Goal: Information Seeking & Learning: Understand process/instructions

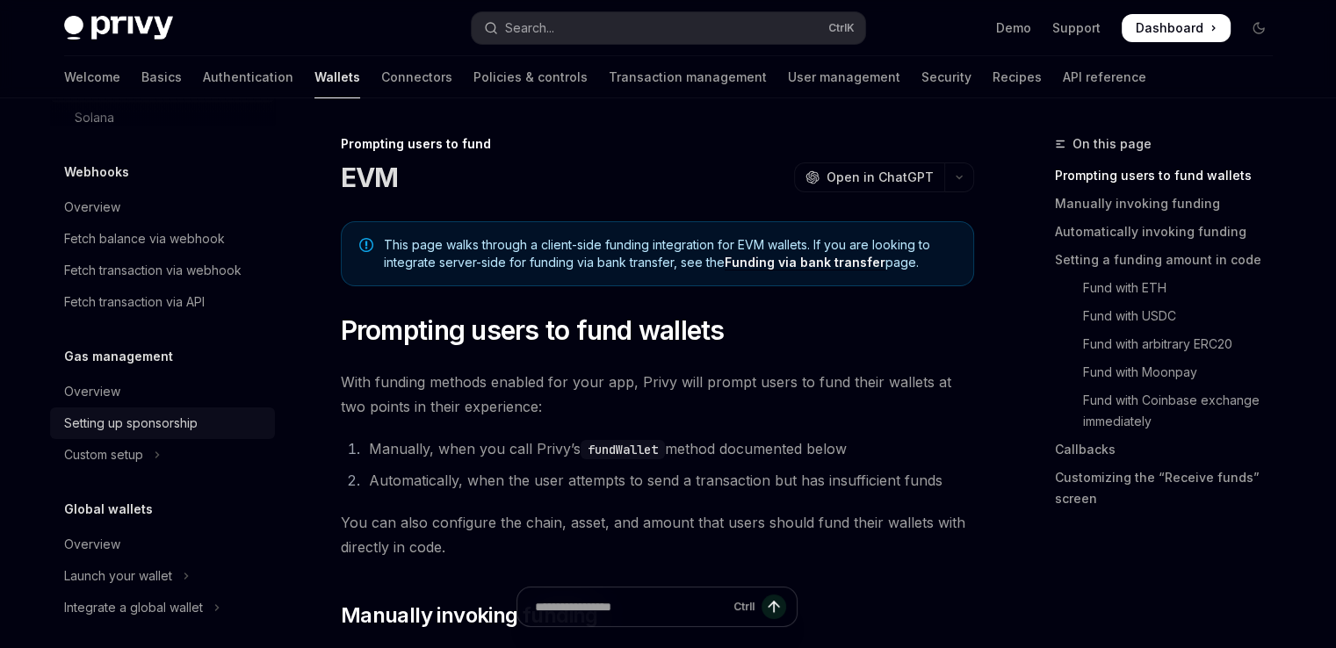
scroll to position [924, 0]
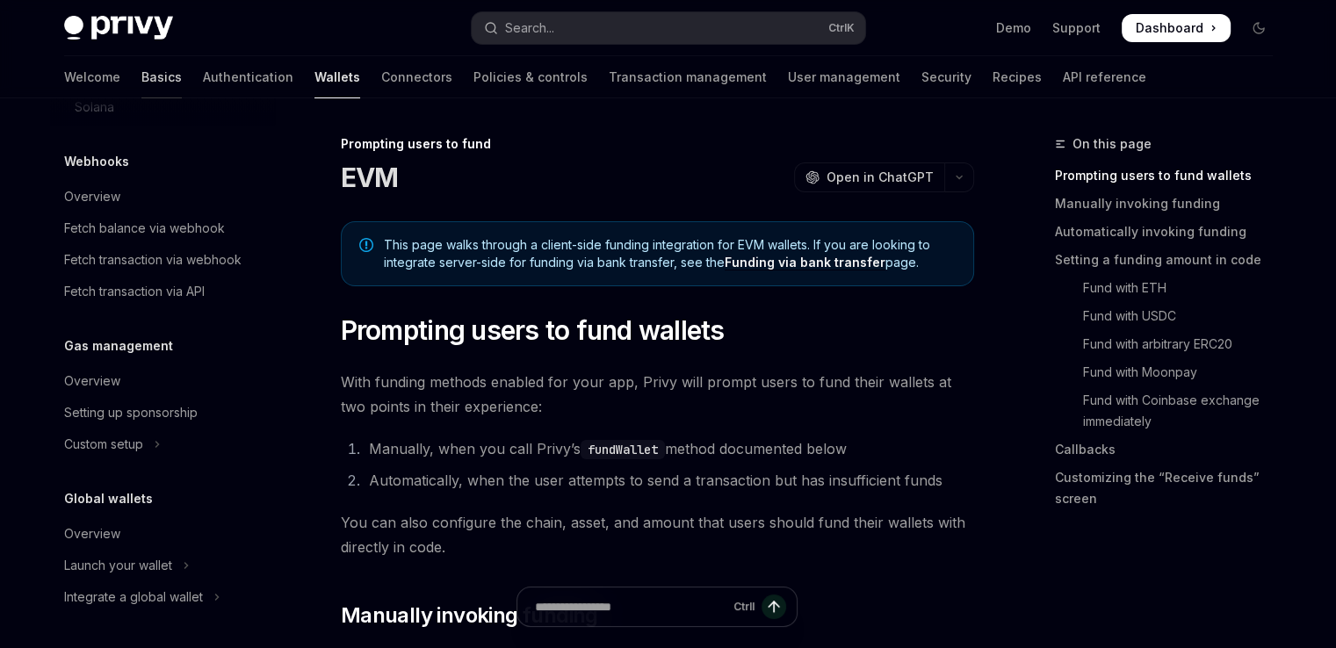
click at [141, 87] on link "Basics" at bounding box center [161, 77] width 40 height 42
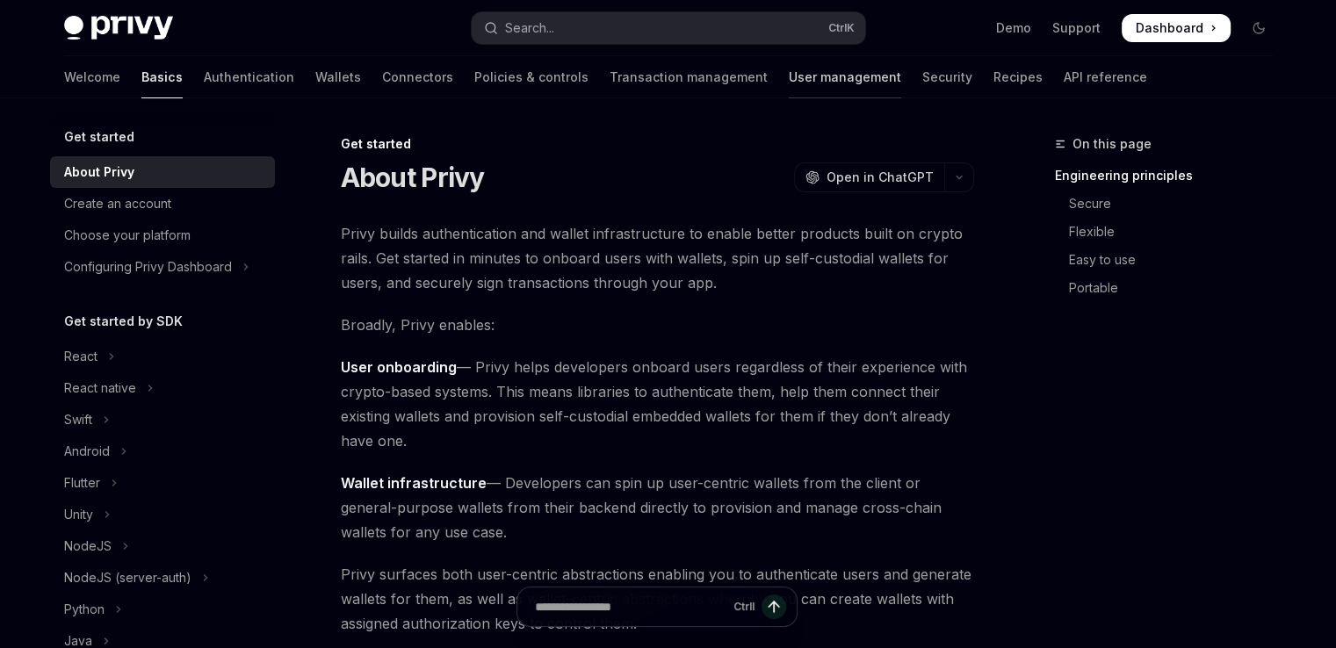
click at [789, 79] on link "User management" at bounding box center [845, 77] width 112 height 42
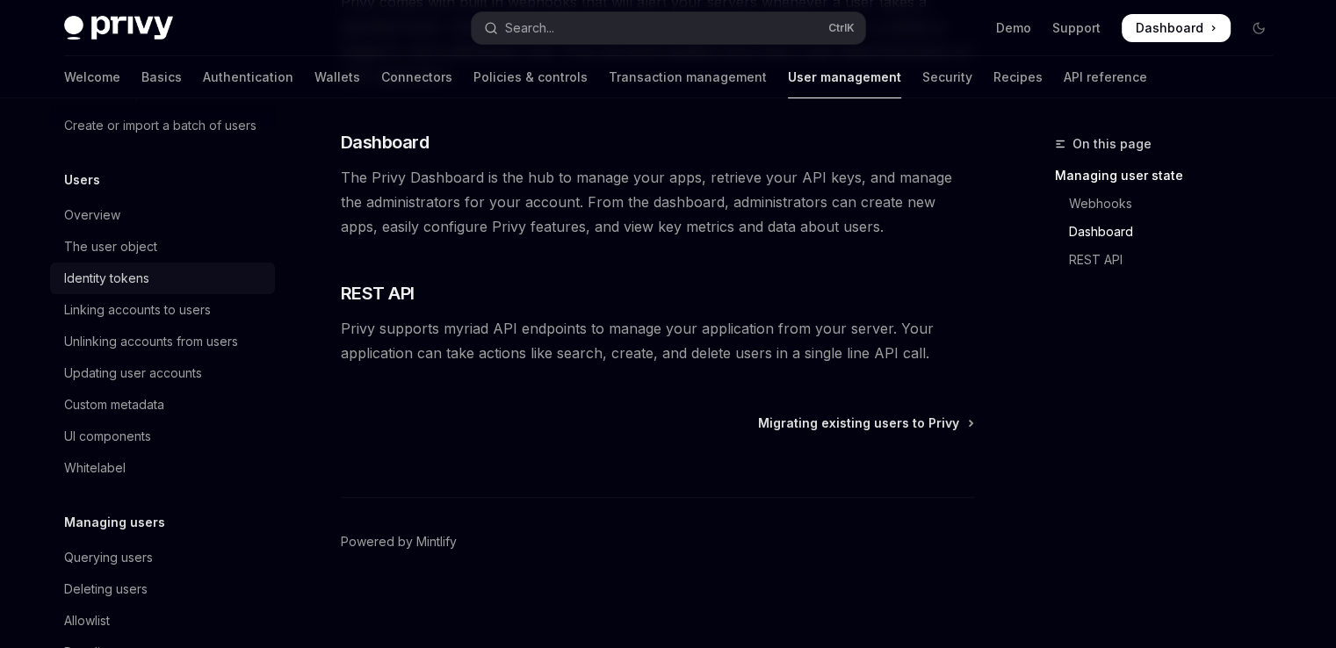
scroll to position [176, 0]
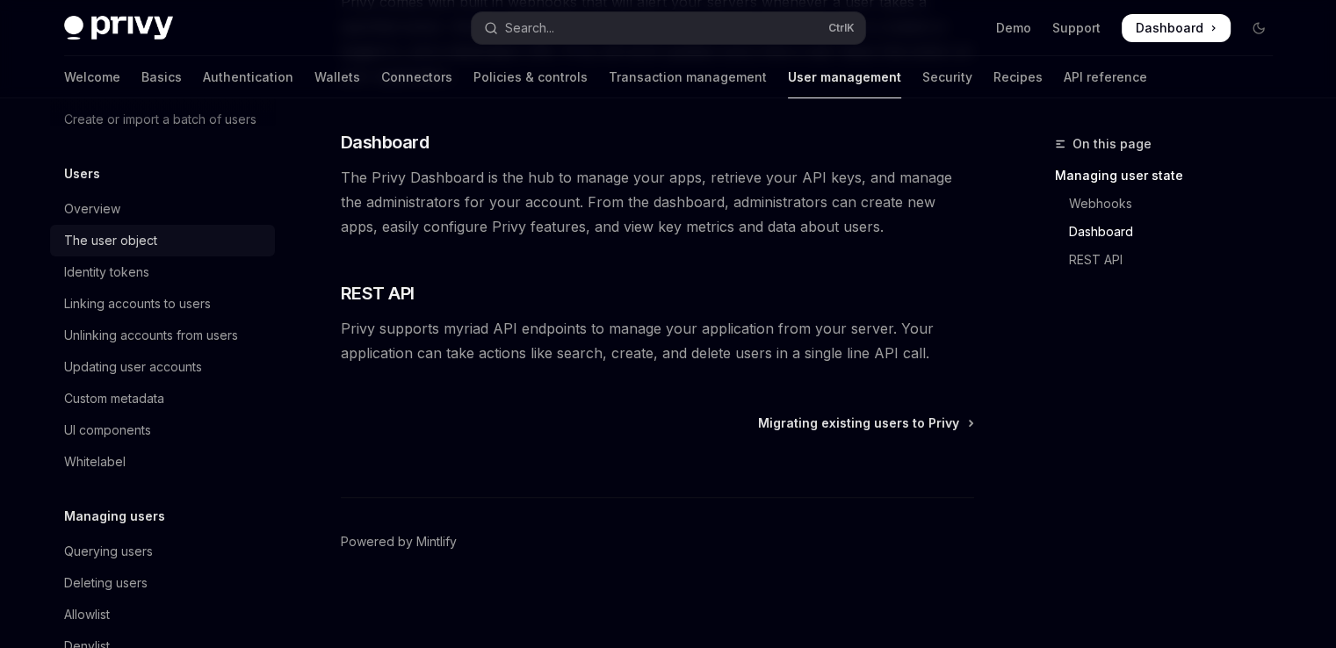
click at [215, 251] on div "The user object" at bounding box center [164, 240] width 200 height 21
type textarea "*"
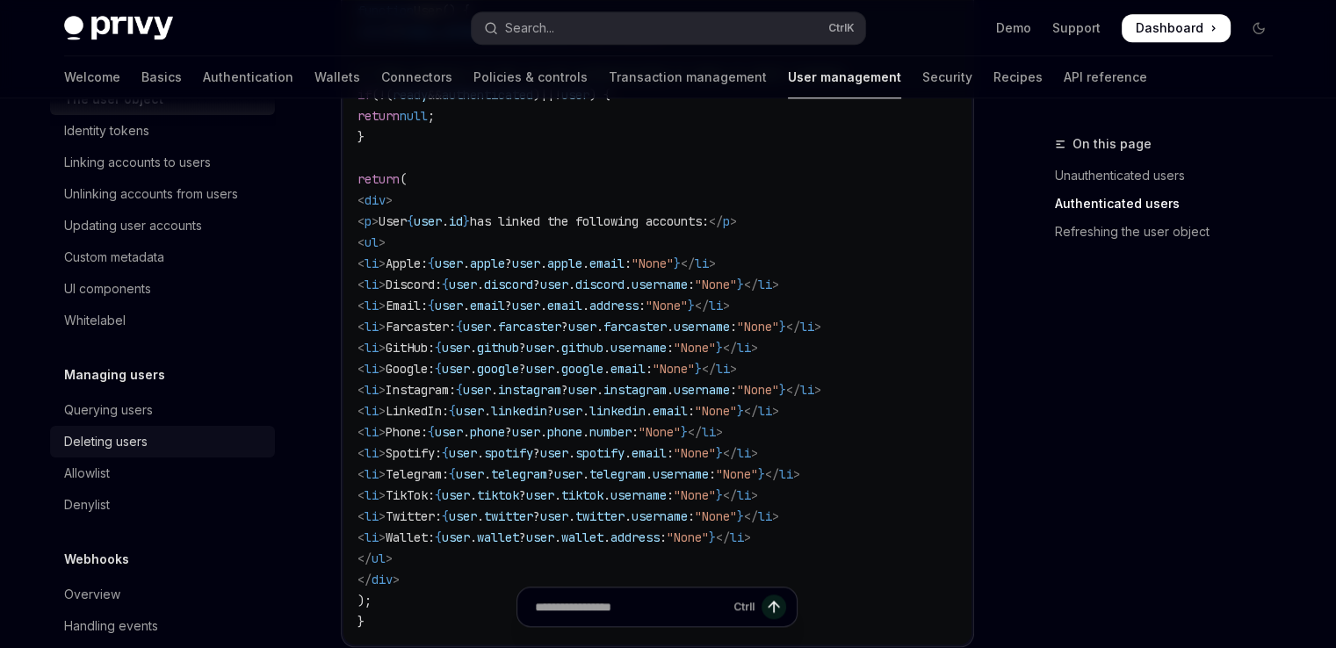
scroll to position [367, 0]
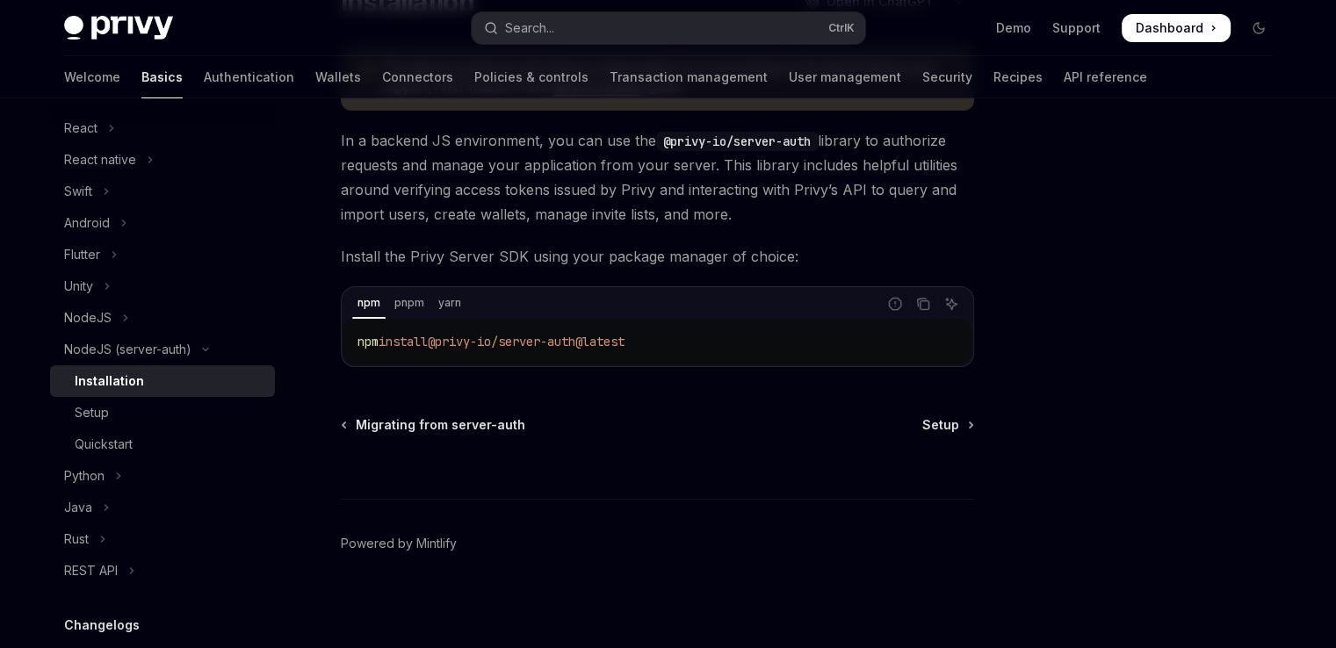
scroll to position [264, 0]
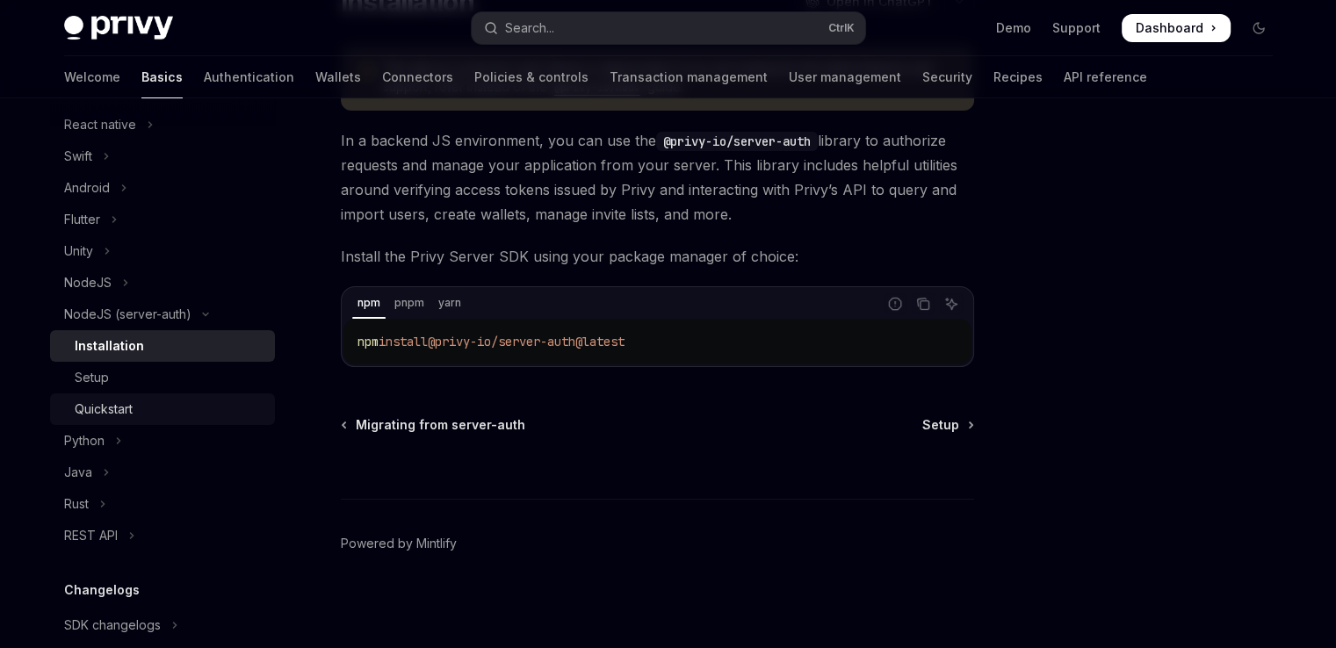
click at [117, 398] on link "Quickstart" at bounding box center [162, 410] width 225 height 32
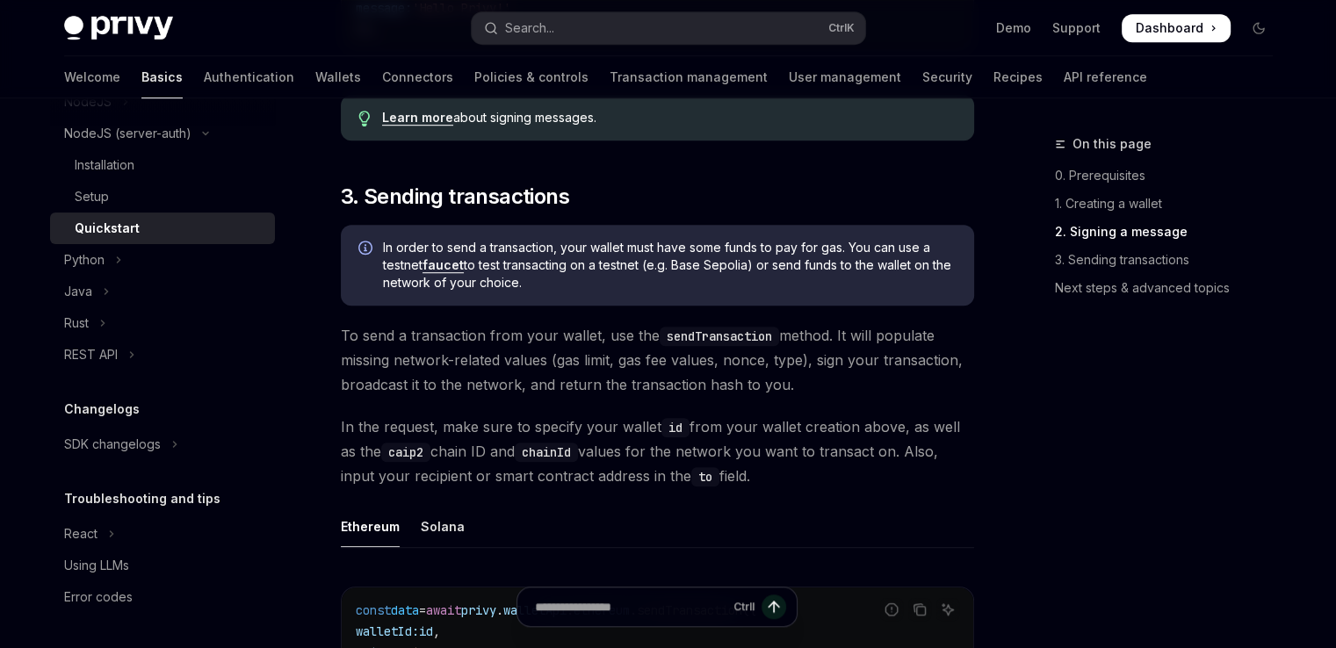
scroll to position [1049, 0]
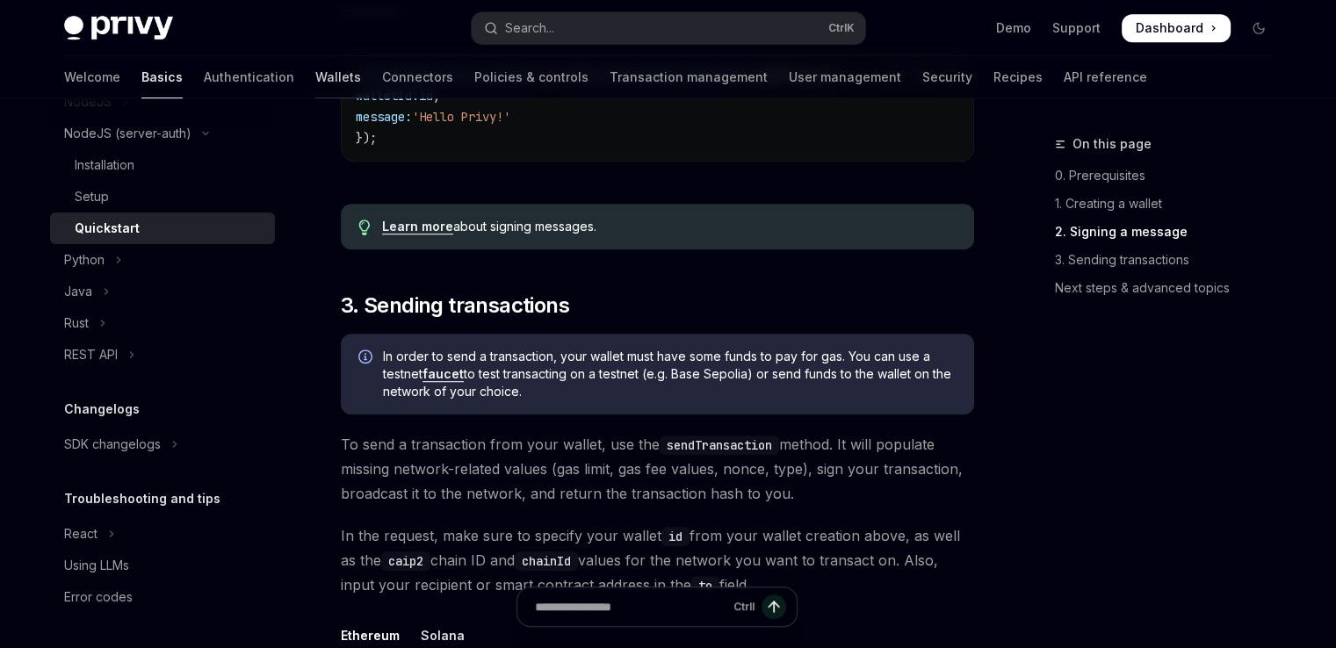
click at [315, 94] on link "Wallets" at bounding box center [338, 77] width 46 height 42
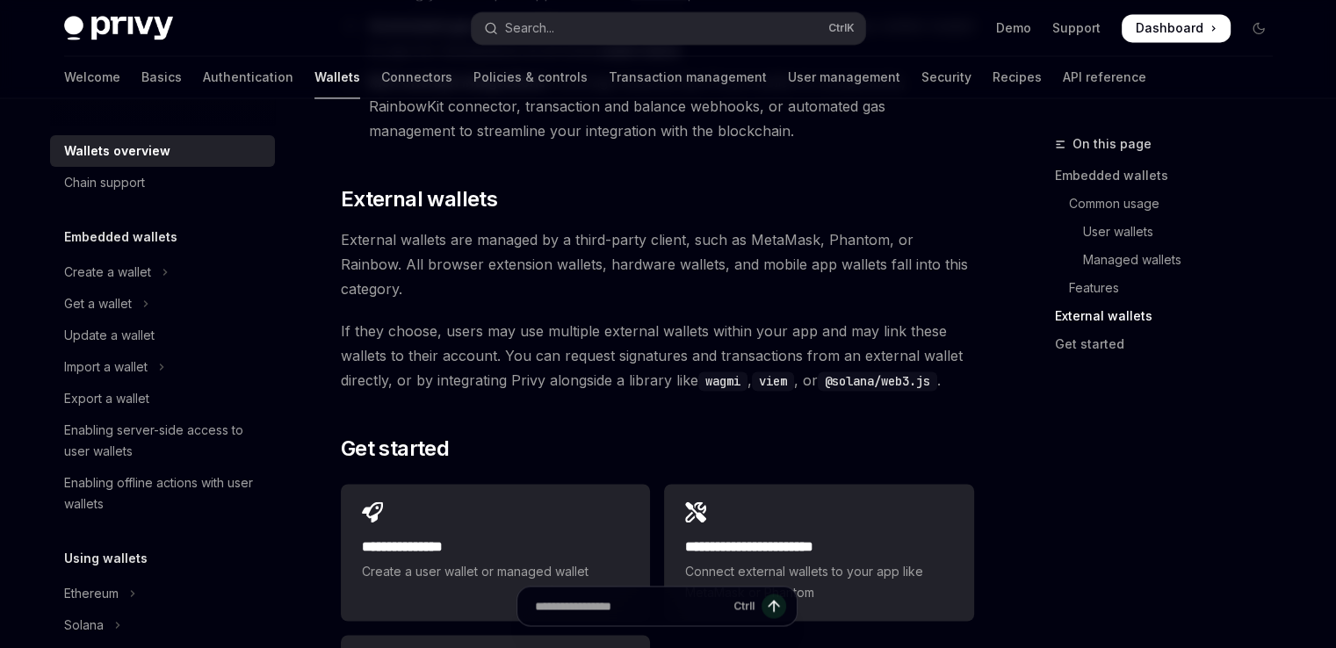
scroll to position [2724, 0]
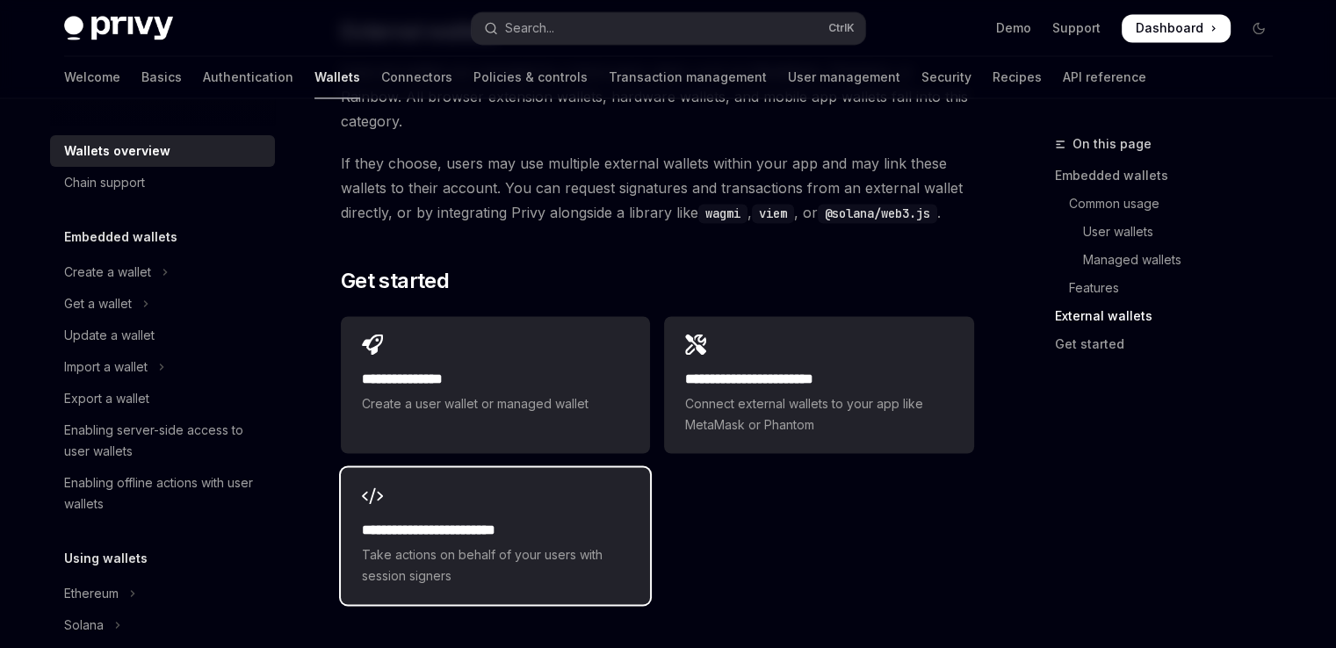
click at [551, 545] on span "Take actions on behalf of your users with session signers" at bounding box center [495, 566] width 267 height 42
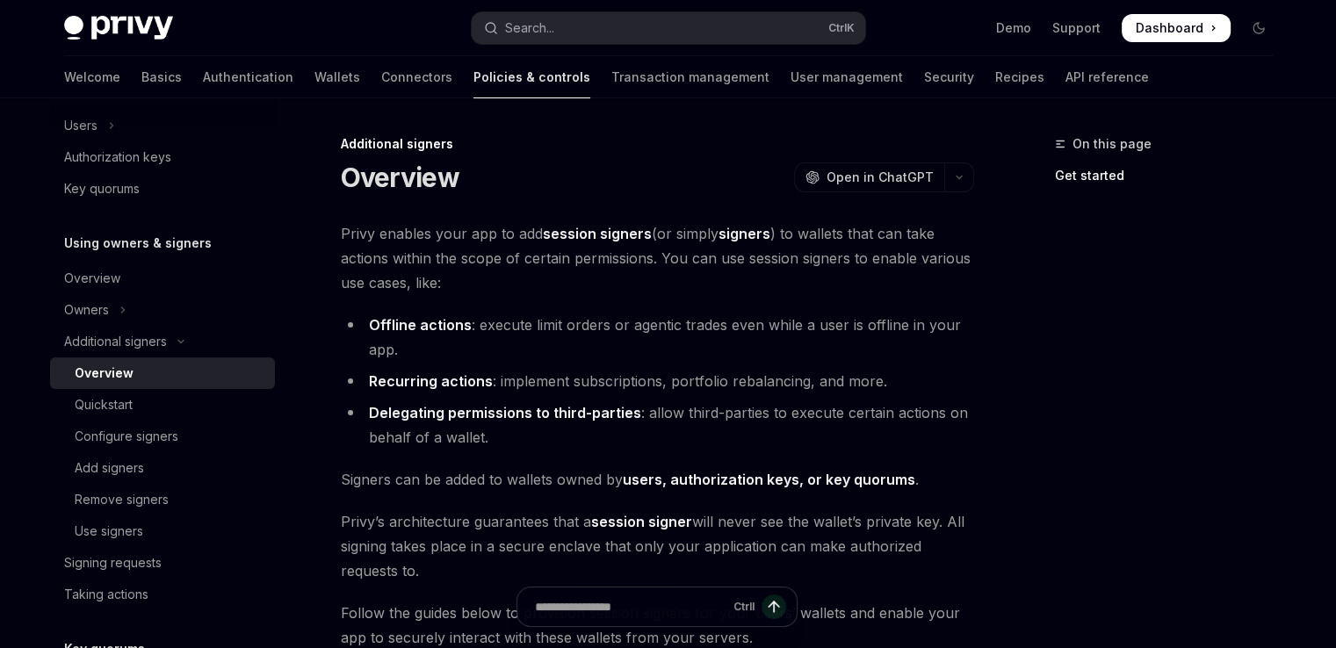
scroll to position [439, 0]
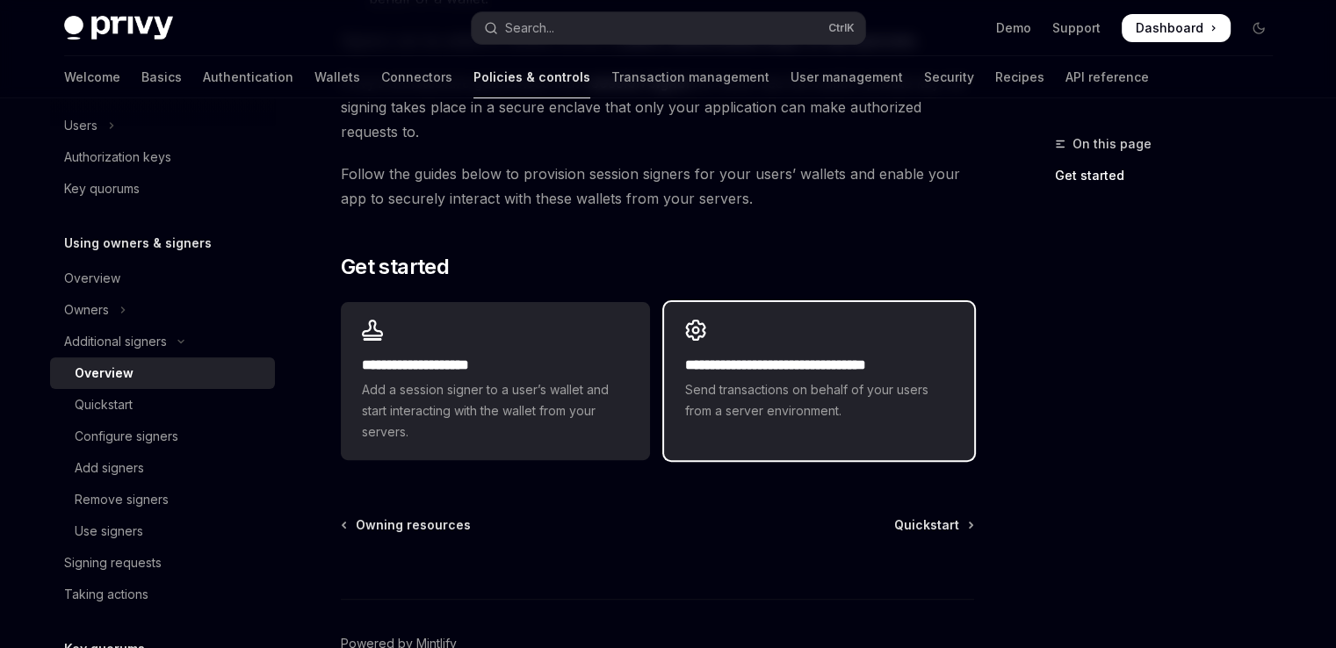
click at [811, 391] on span "Send transactions on behalf of your users from a server environment." at bounding box center [818, 401] width 267 height 42
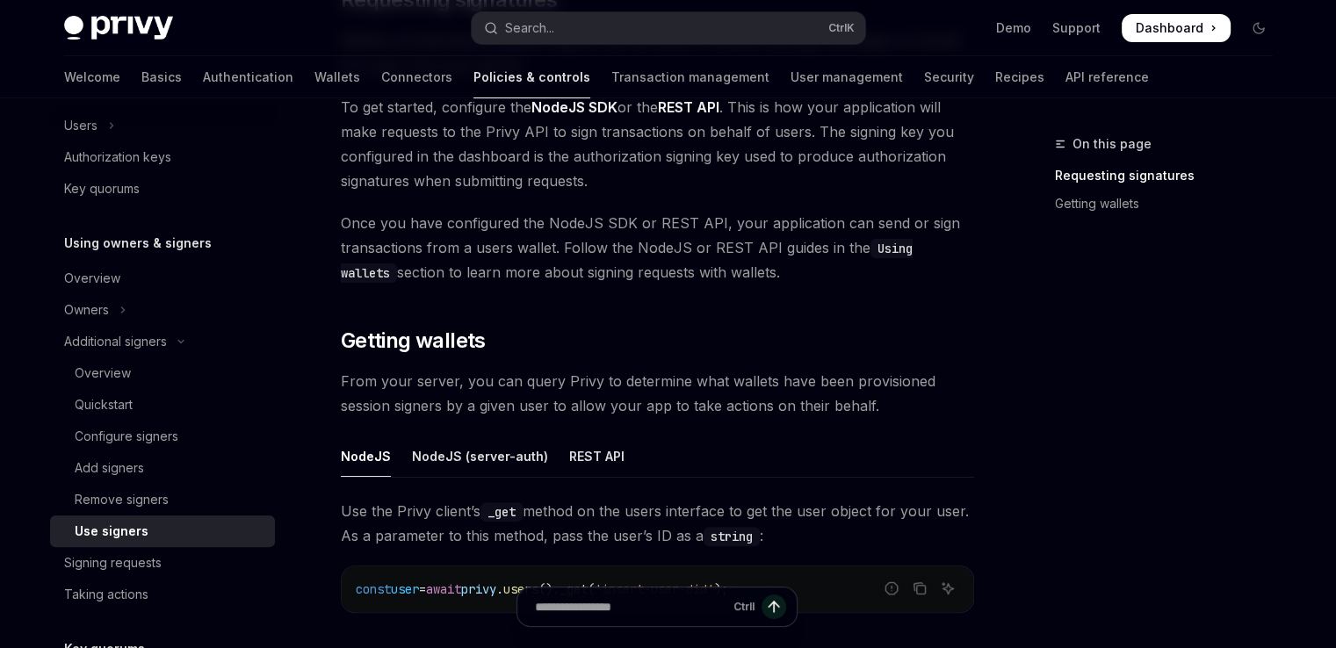
scroll to position [615, 0]
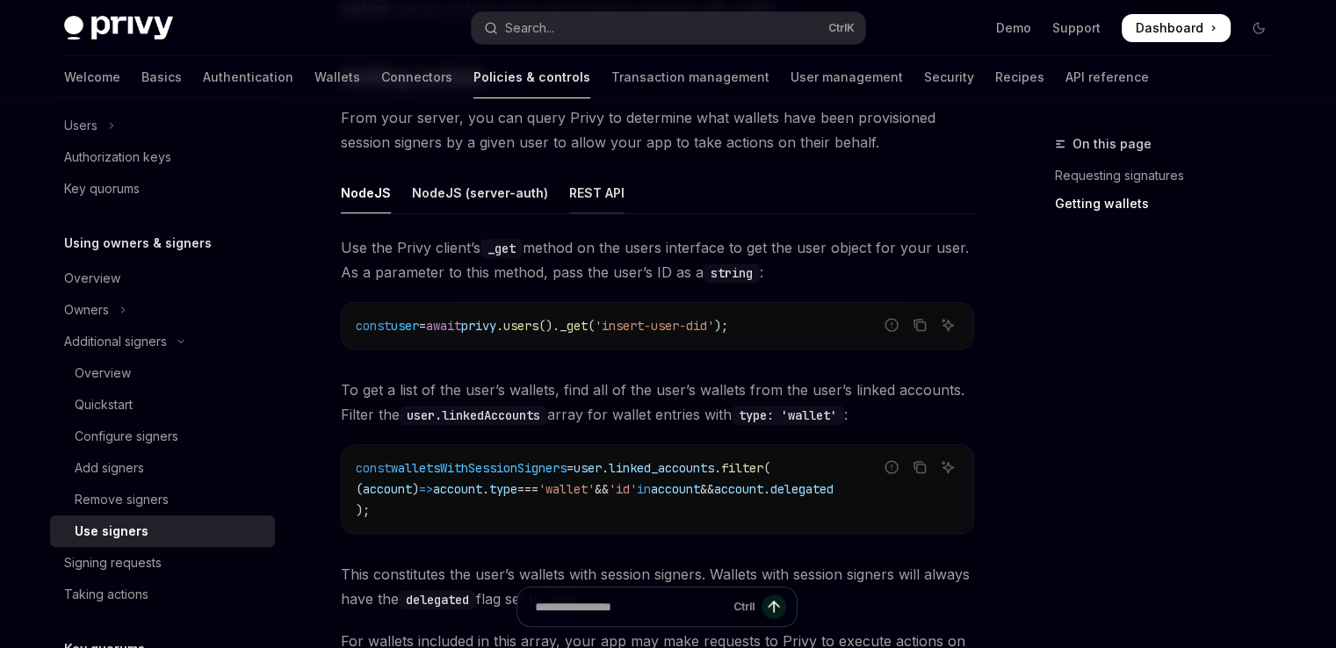
click at [569, 193] on div "REST API" at bounding box center [596, 192] width 55 height 41
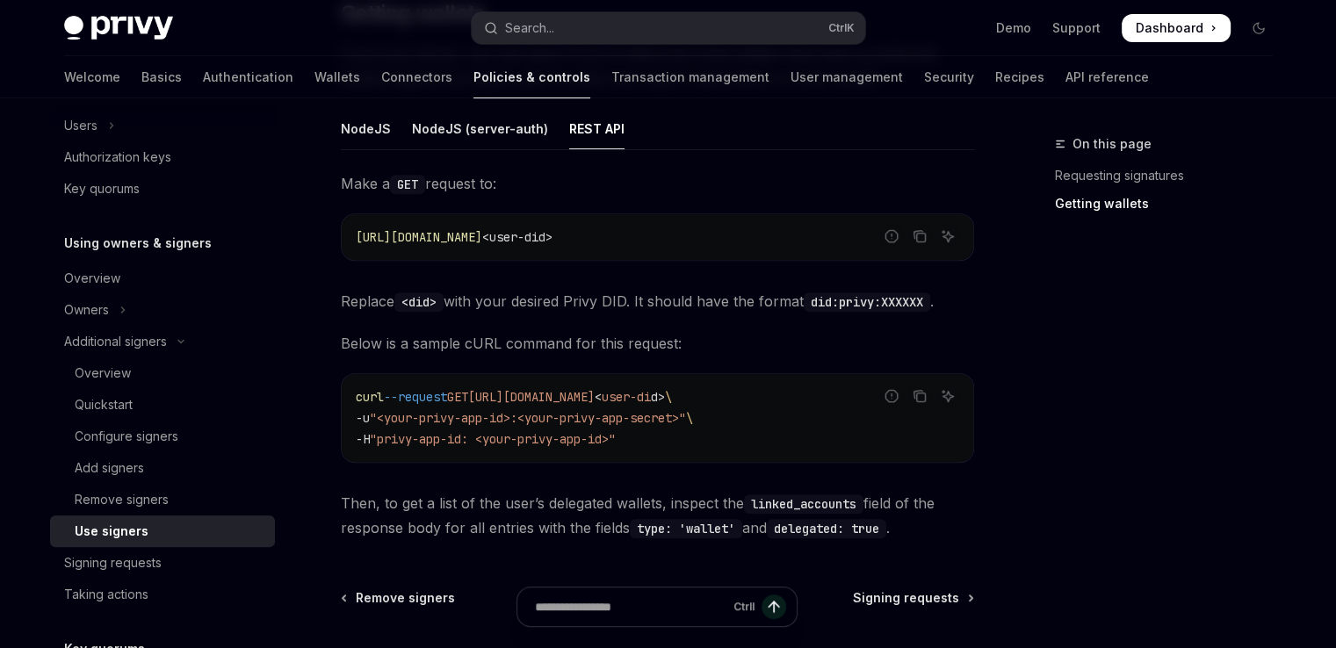
scroll to position [677, 0]
click at [366, 133] on div "NodeJS" at bounding box center [366, 130] width 50 height 41
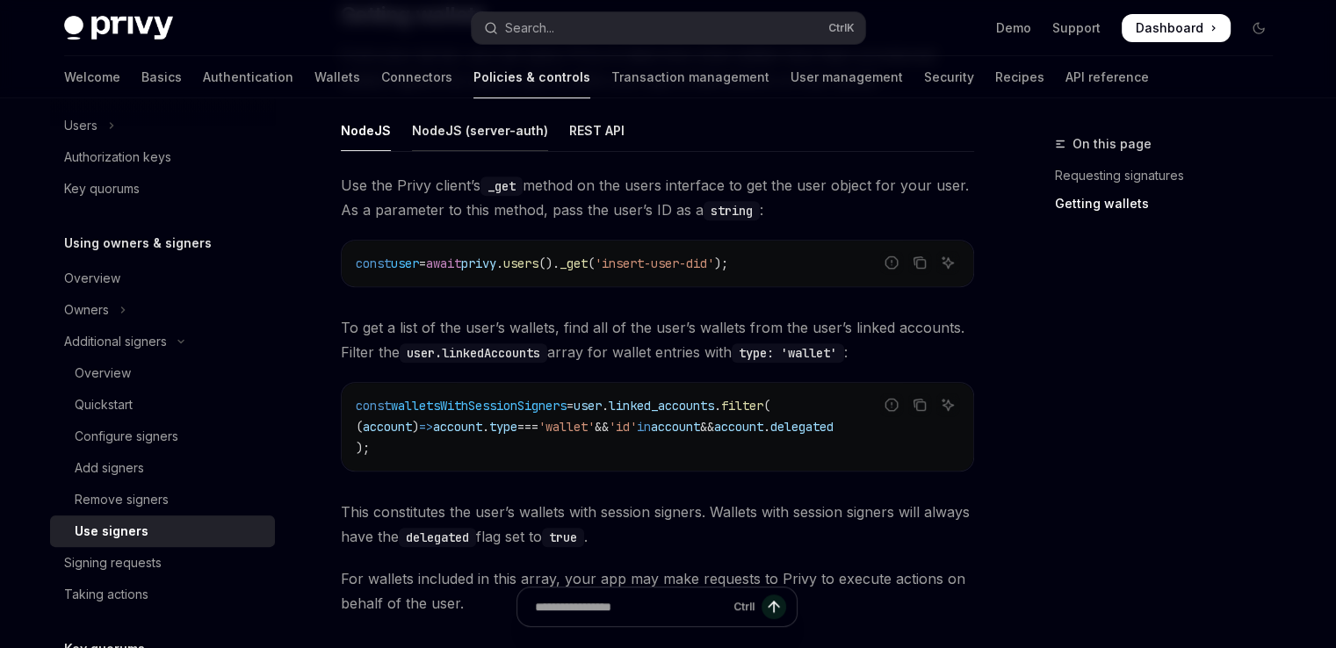
click at [468, 142] on div "NodeJS (server-auth)" at bounding box center [480, 130] width 136 height 41
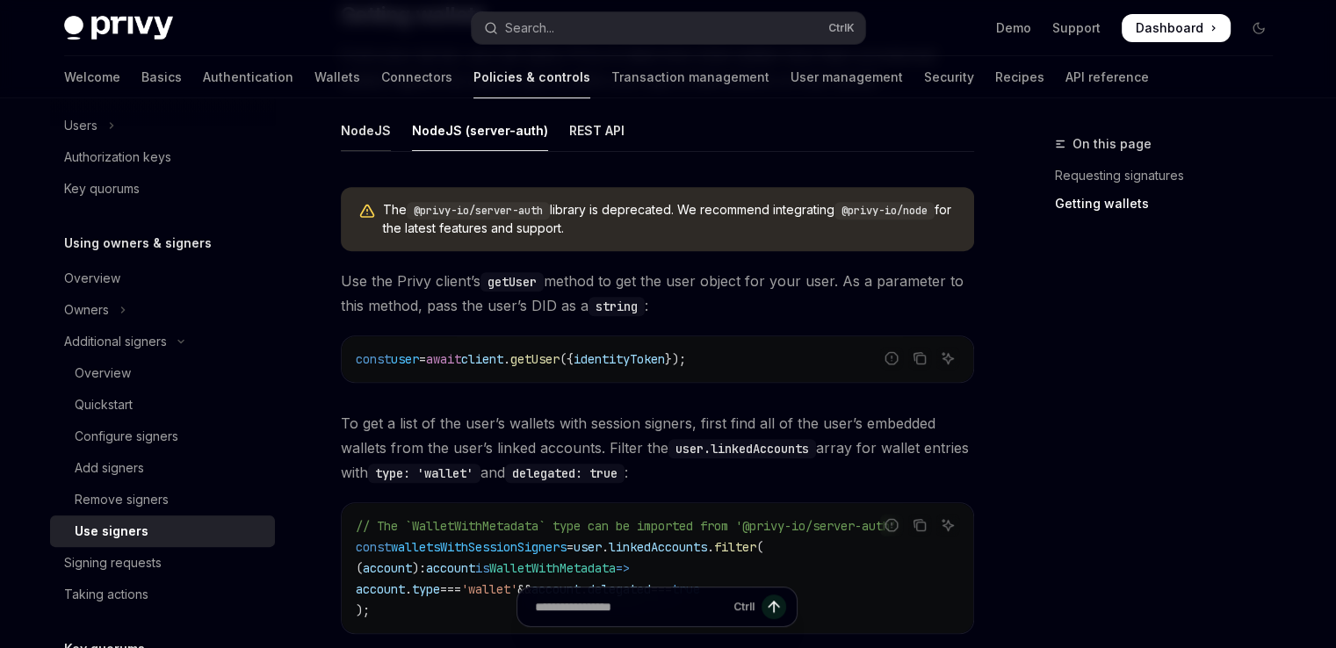
click at [371, 141] on div "NodeJS" at bounding box center [366, 130] width 50 height 41
type textarea "*"
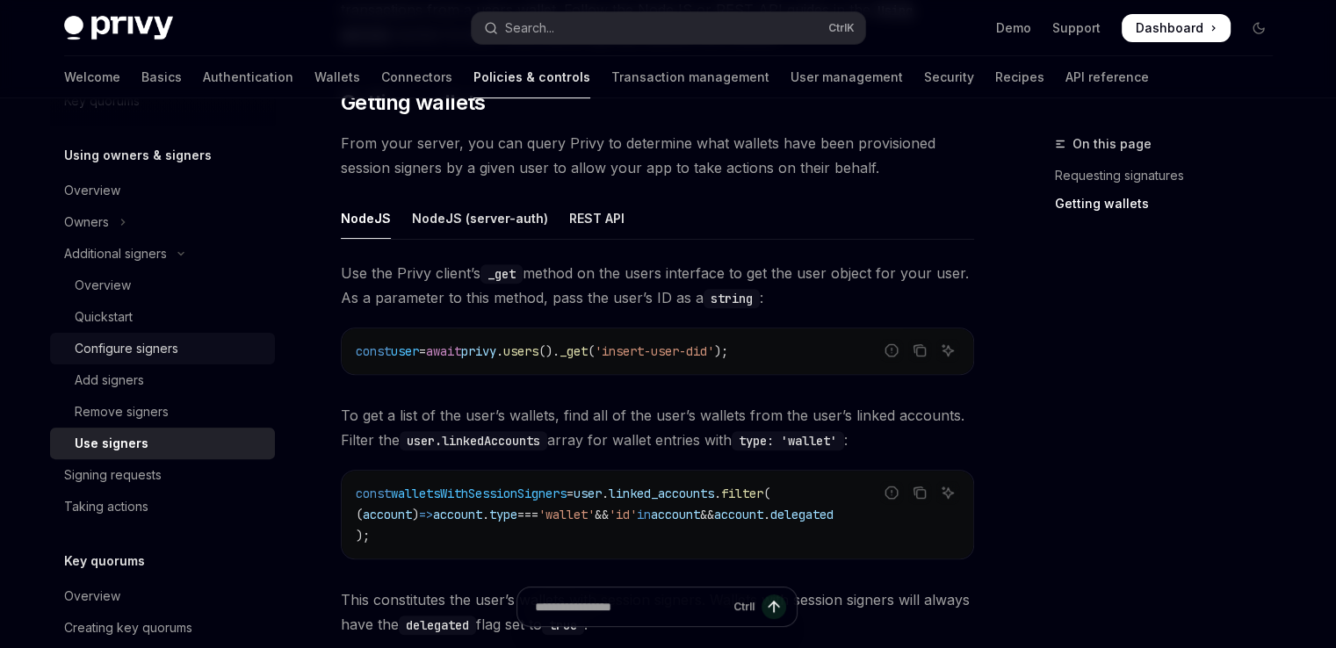
scroll to position [588, 0]
